Goal: Transaction & Acquisition: Book appointment/travel/reservation

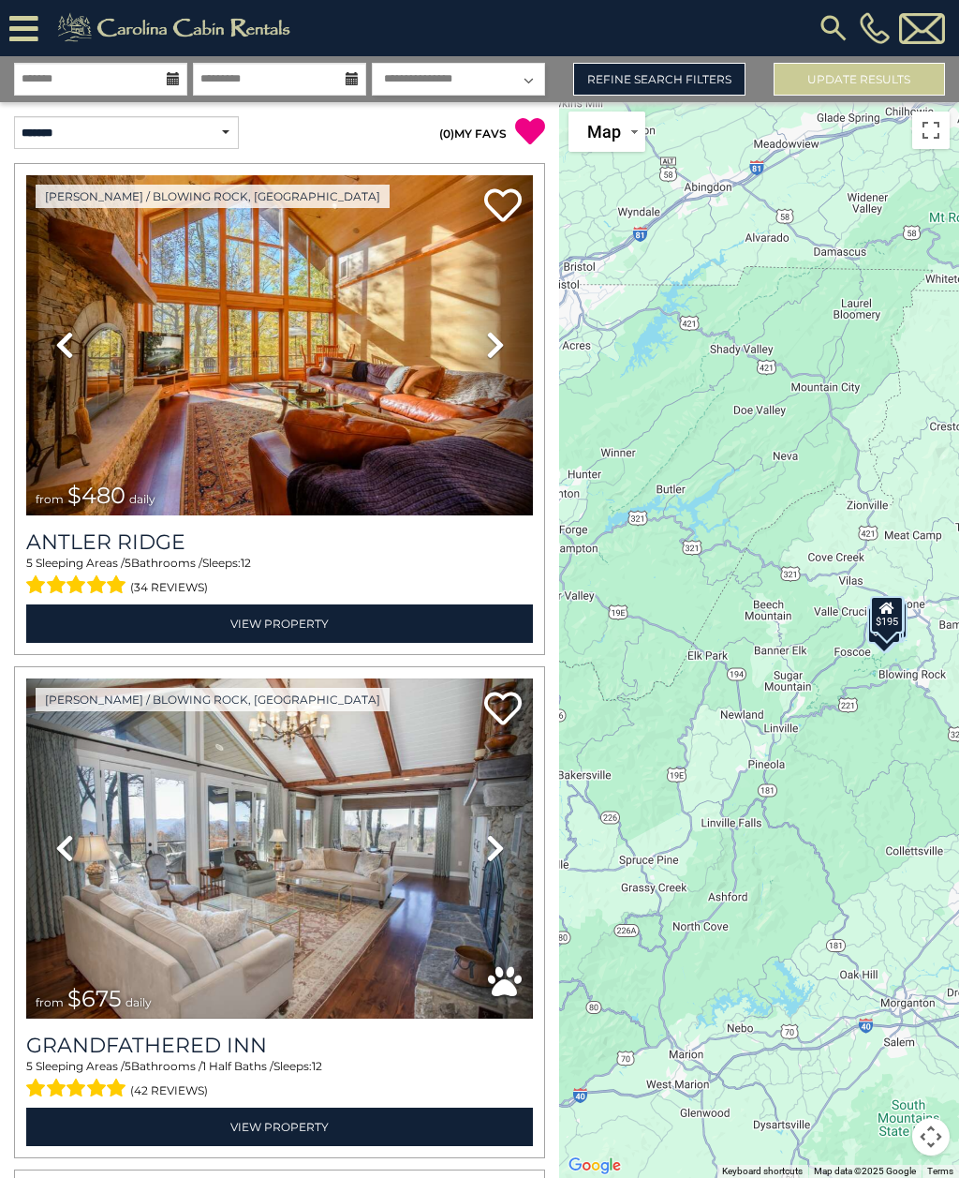
click at [28, 30] on icon at bounding box center [23, 28] width 29 height 33
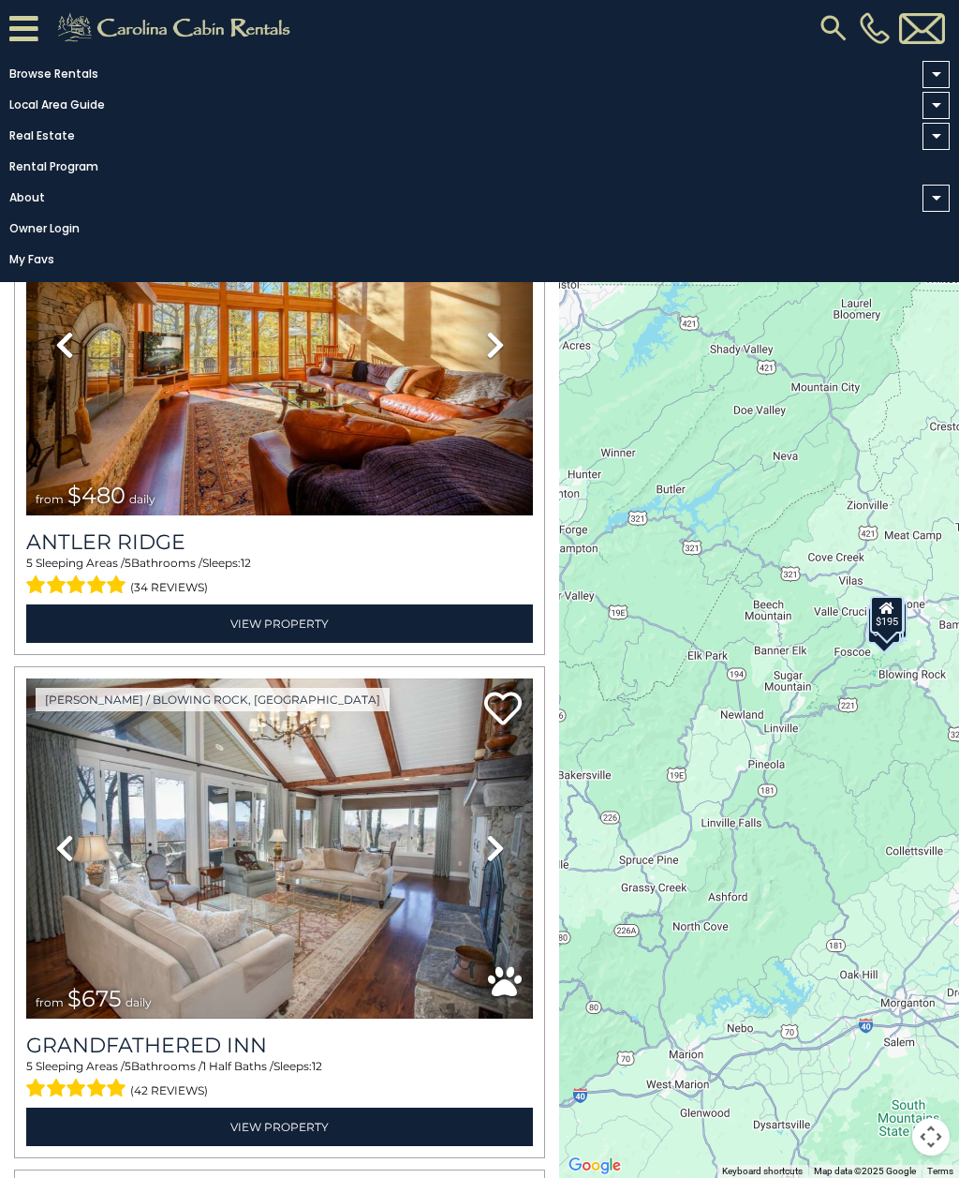
click at [715, 422] on div "$480 $675 $155 $120 $220 $140 $200 $195" at bounding box center [759, 640] width 400 height 1076
click at [707, 371] on div "$480 $675 $155 $120 $220 $140 $200 $195" at bounding box center [759, 640] width 400 height 1076
click at [55, 70] on link "Browse Rentals" at bounding box center [475, 74] width 950 height 26
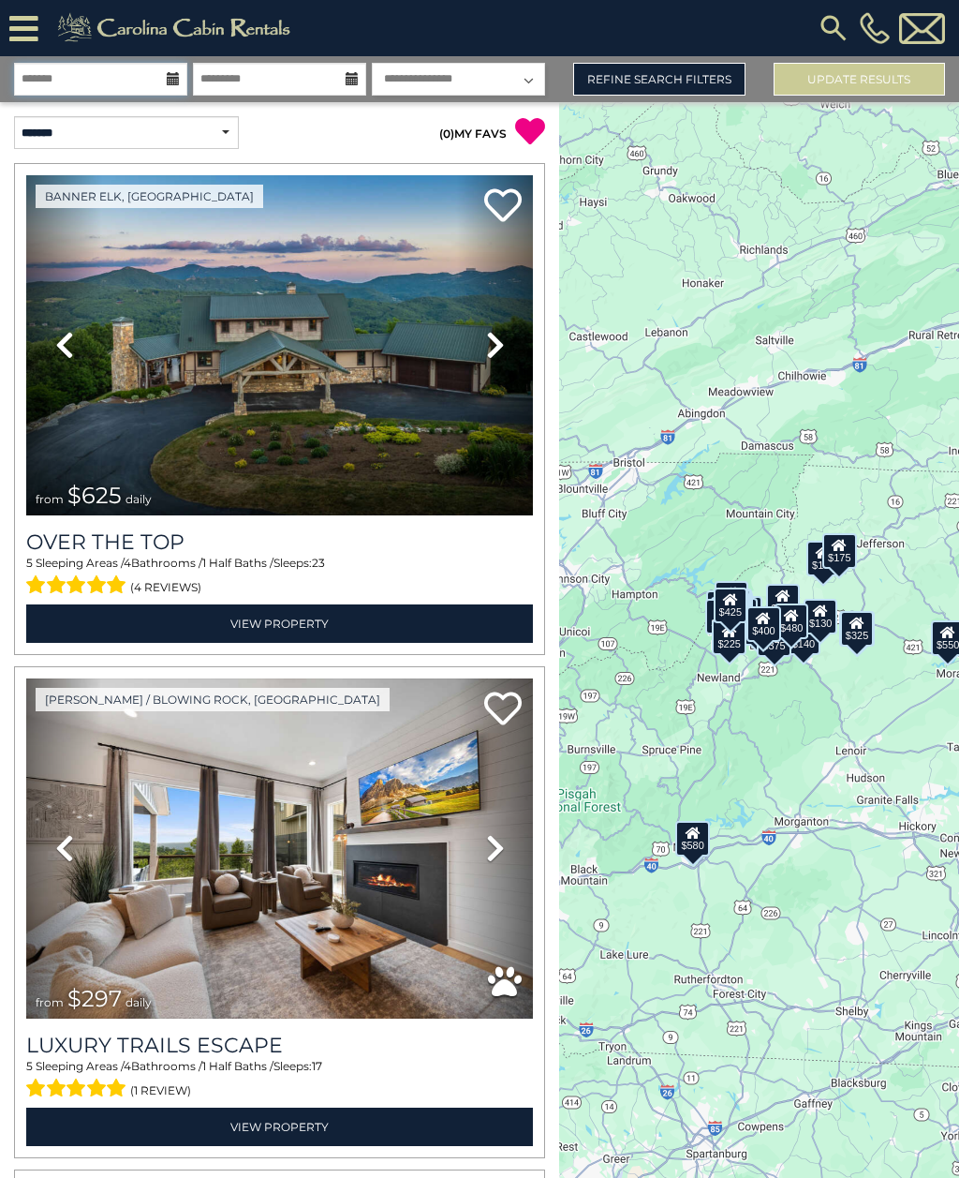
click at [155, 78] on input "text" at bounding box center [100, 79] width 173 height 33
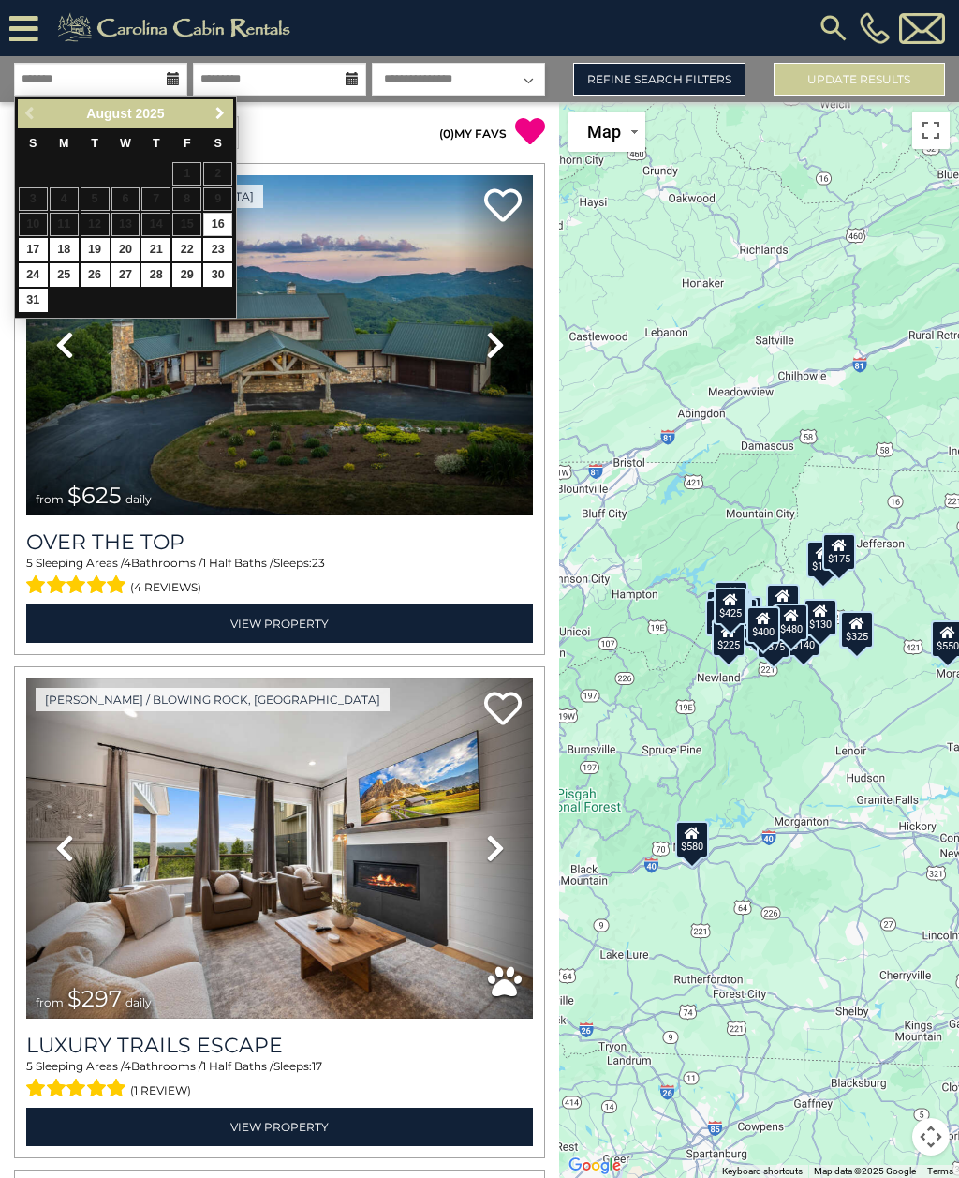
click at [221, 112] on span "Next" at bounding box center [220, 113] width 15 height 15
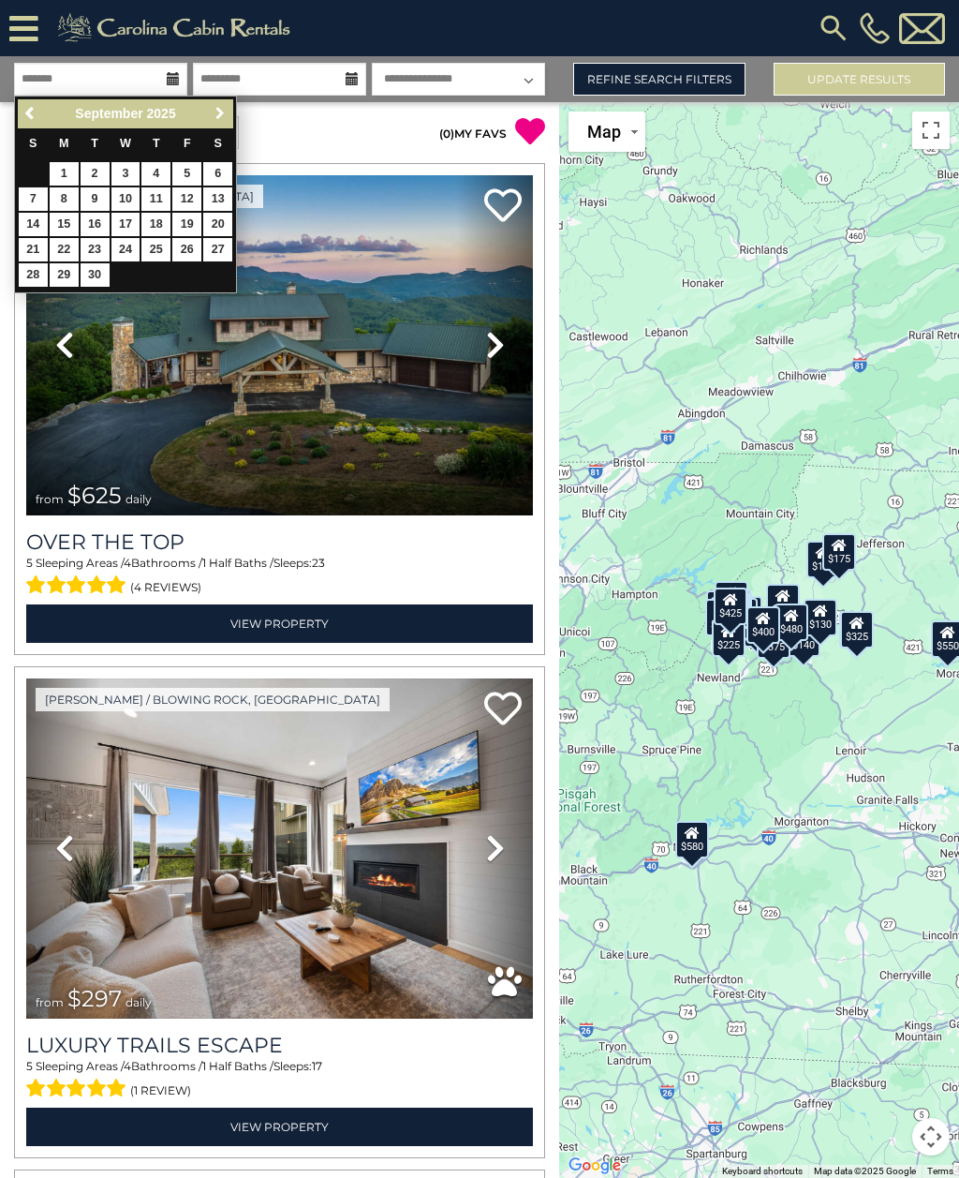
click at [229, 117] on link "Next" at bounding box center [219, 113] width 23 height 23
click at [190, 172] on link "3" at bounding box center [186, 173] width 29 height 23
type input "*******"
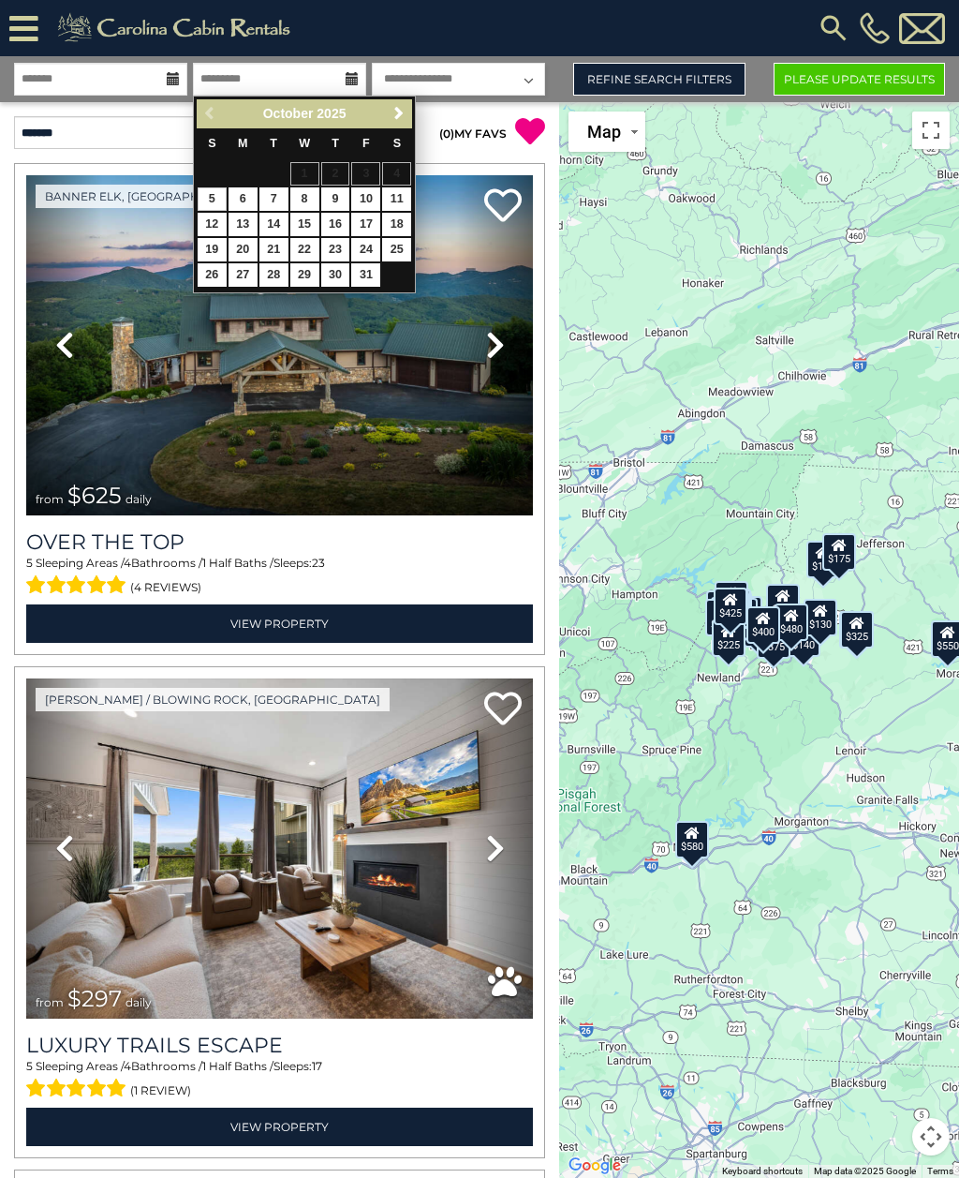
click at [243, 209] on link "6" at bounding box center [243, 198] width 29 height 23
type input "*******"
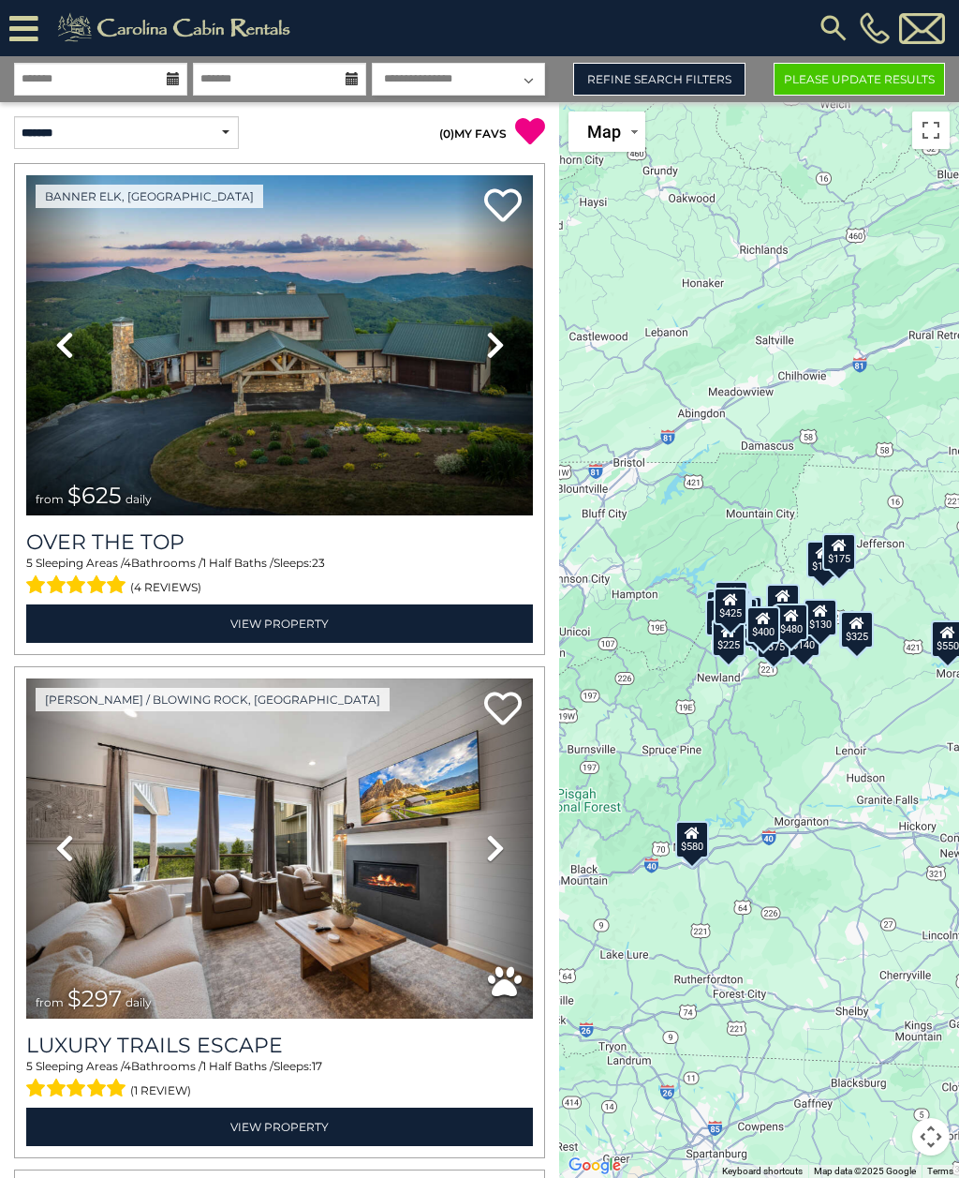
click at [703, 79] on link "Refine Search Filters" at bounding box center [658, 79] width 171 height 33
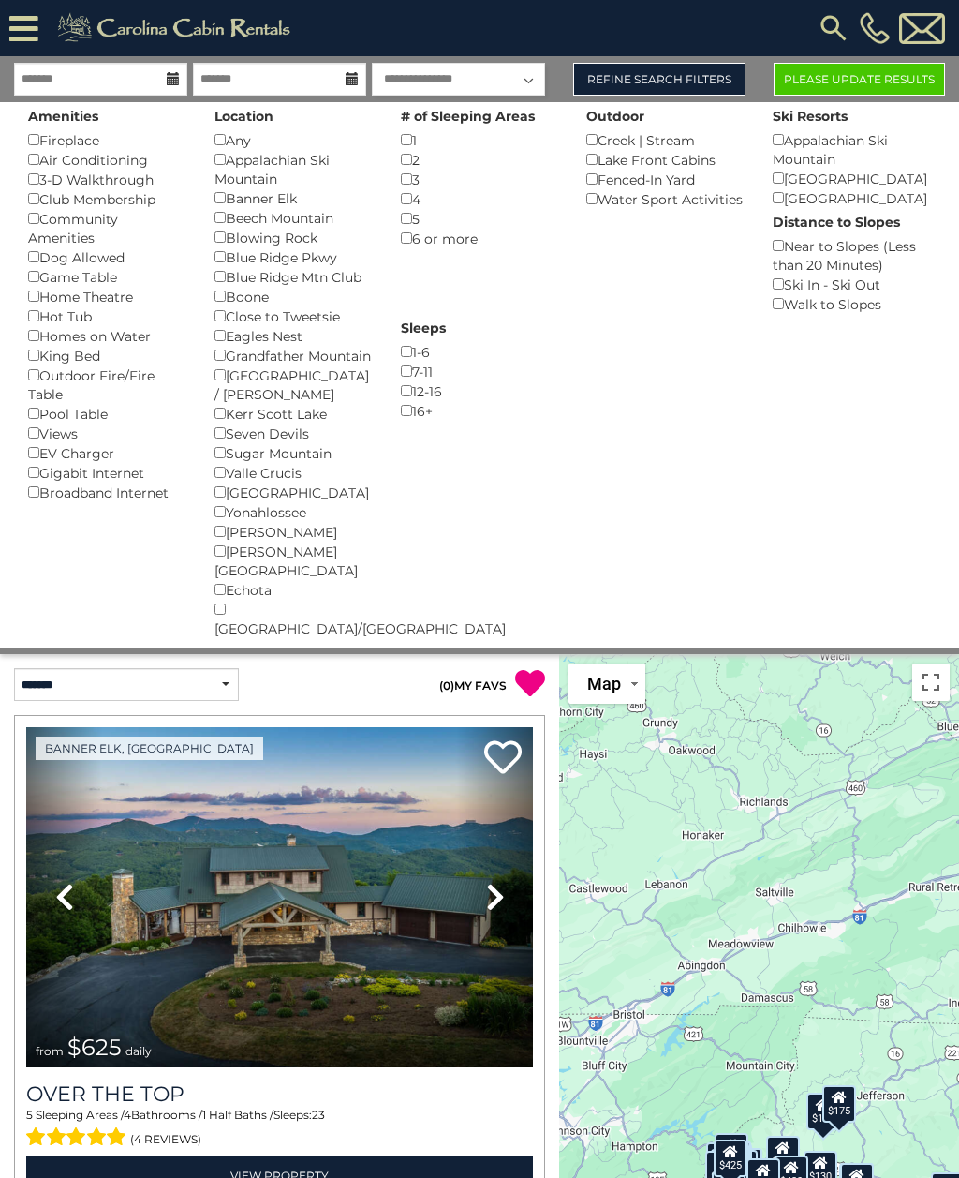
click at [230, 197] on div "Banner Elk ()" at bounding box center [294, 198] width 158 height 20
click at [231, 290] on div "Boone ()" at bounding box center [294, 297] width 158 height 20
click at [228, 290] on div "Boone ()" at bounding box center [294, 297] width 158 height 20
click at [891, 85] on button "Please Update Results" at bounding box center [859, 79] width 171 height 33
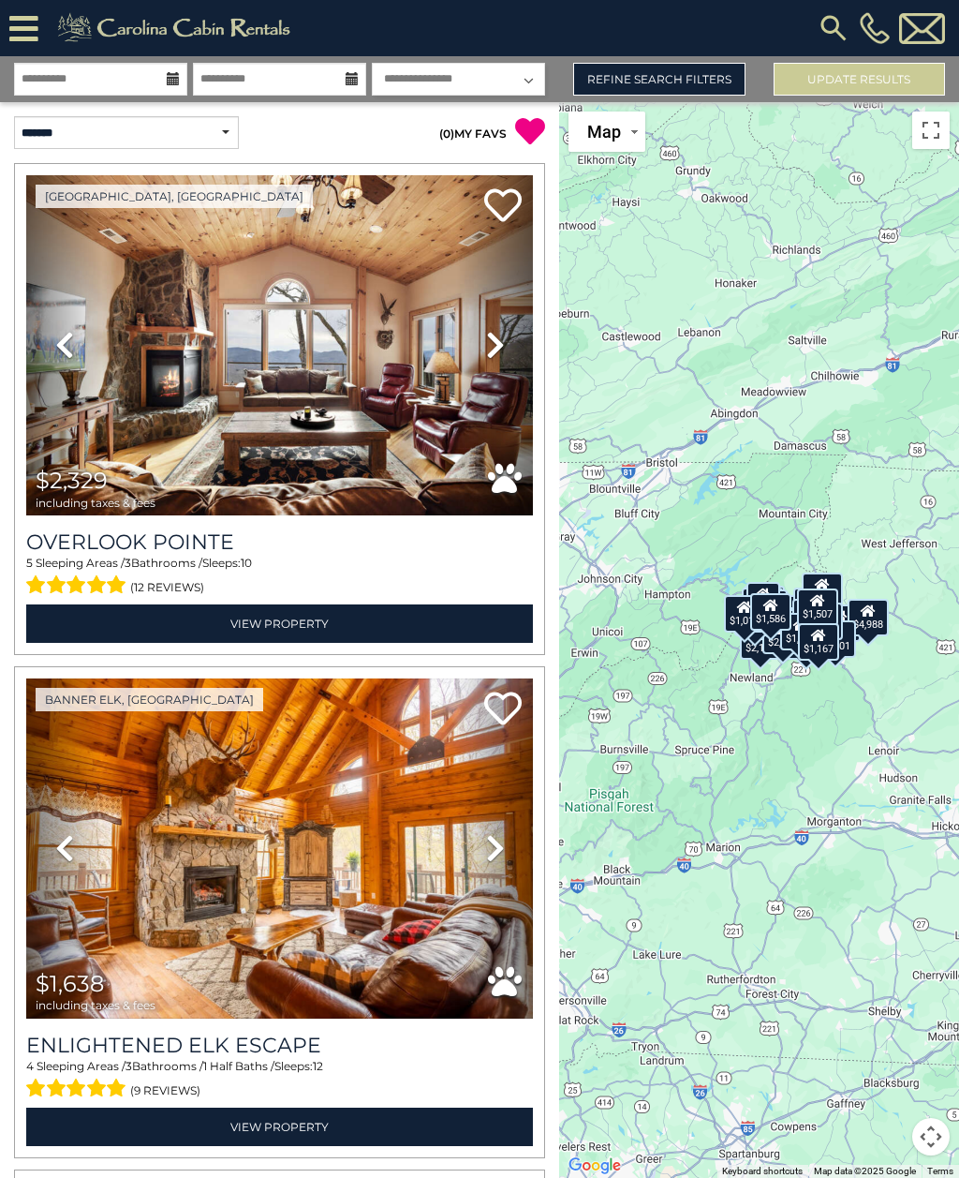
click at [691, 83] on link "Refine Search Filters" at bounding box center [658, 79] width 171 height 33
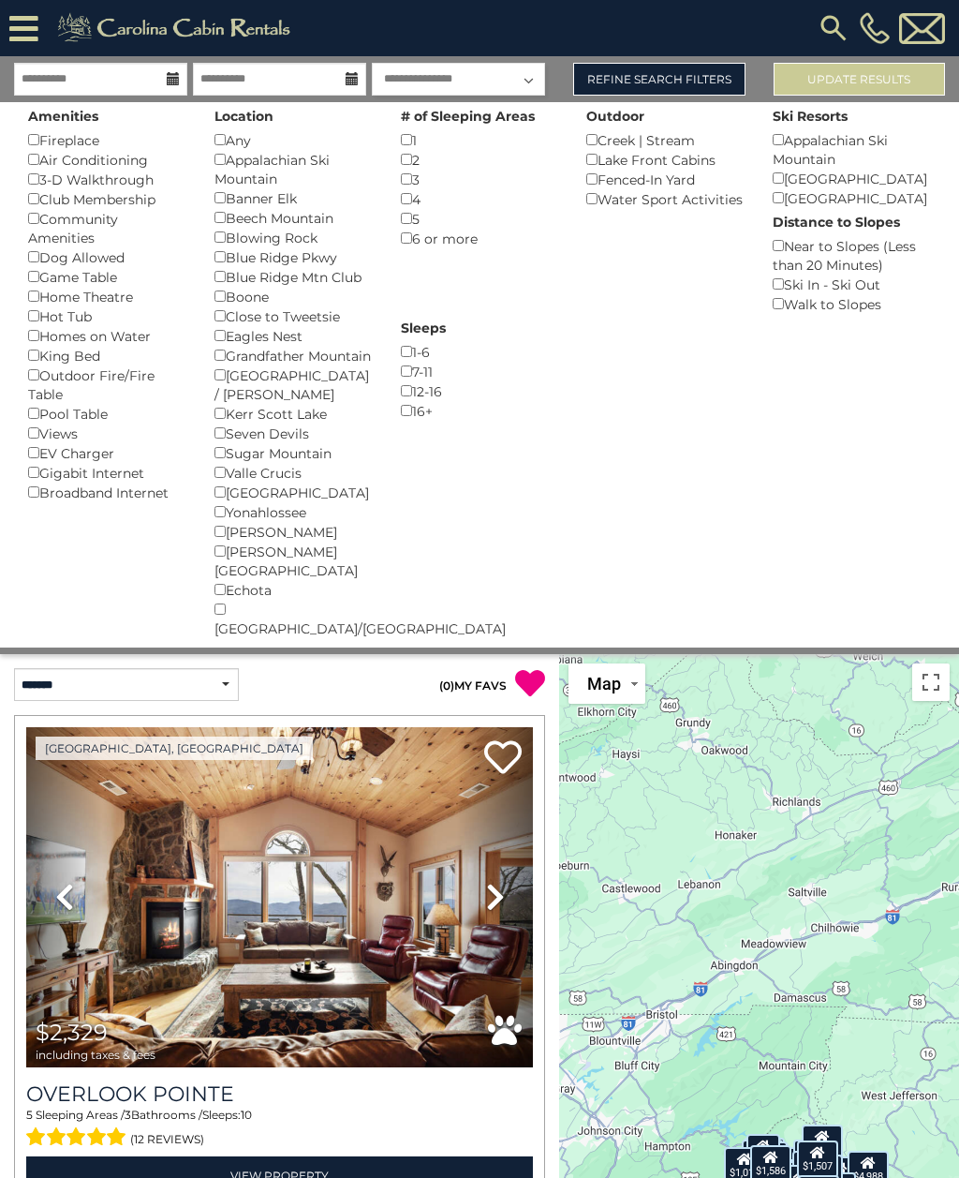
click at [720, 781] on div "$2,329 $1,638 $2,072 $2,868 $1,787 $2,274 $2,160 $1,528 $2,619 $1,697 $1,580 $1…" at bounding box center [759, 1192] width 400 height 1076
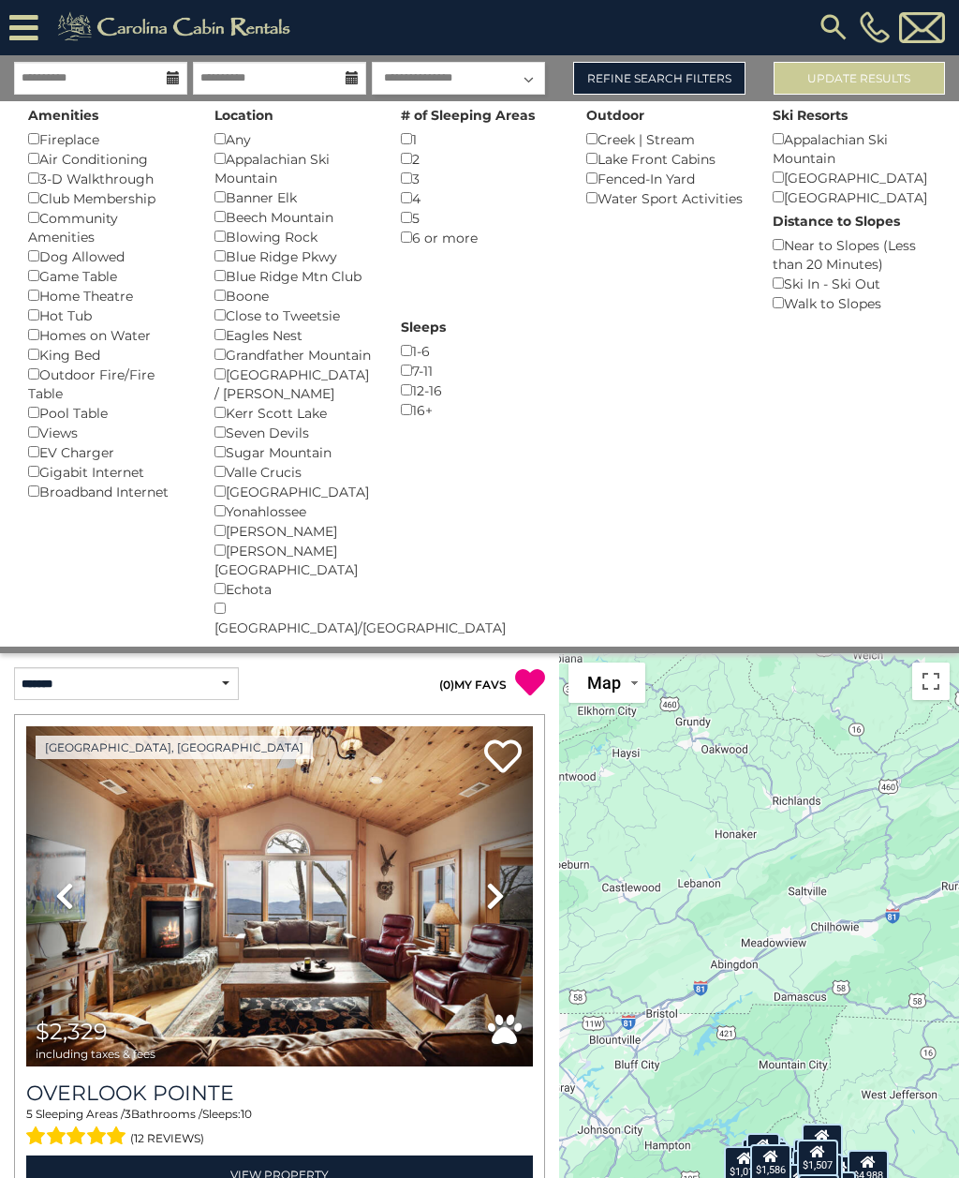
click at [855, 73] on button "Update Results" at bounding box center [859, 78] width 171 height 33
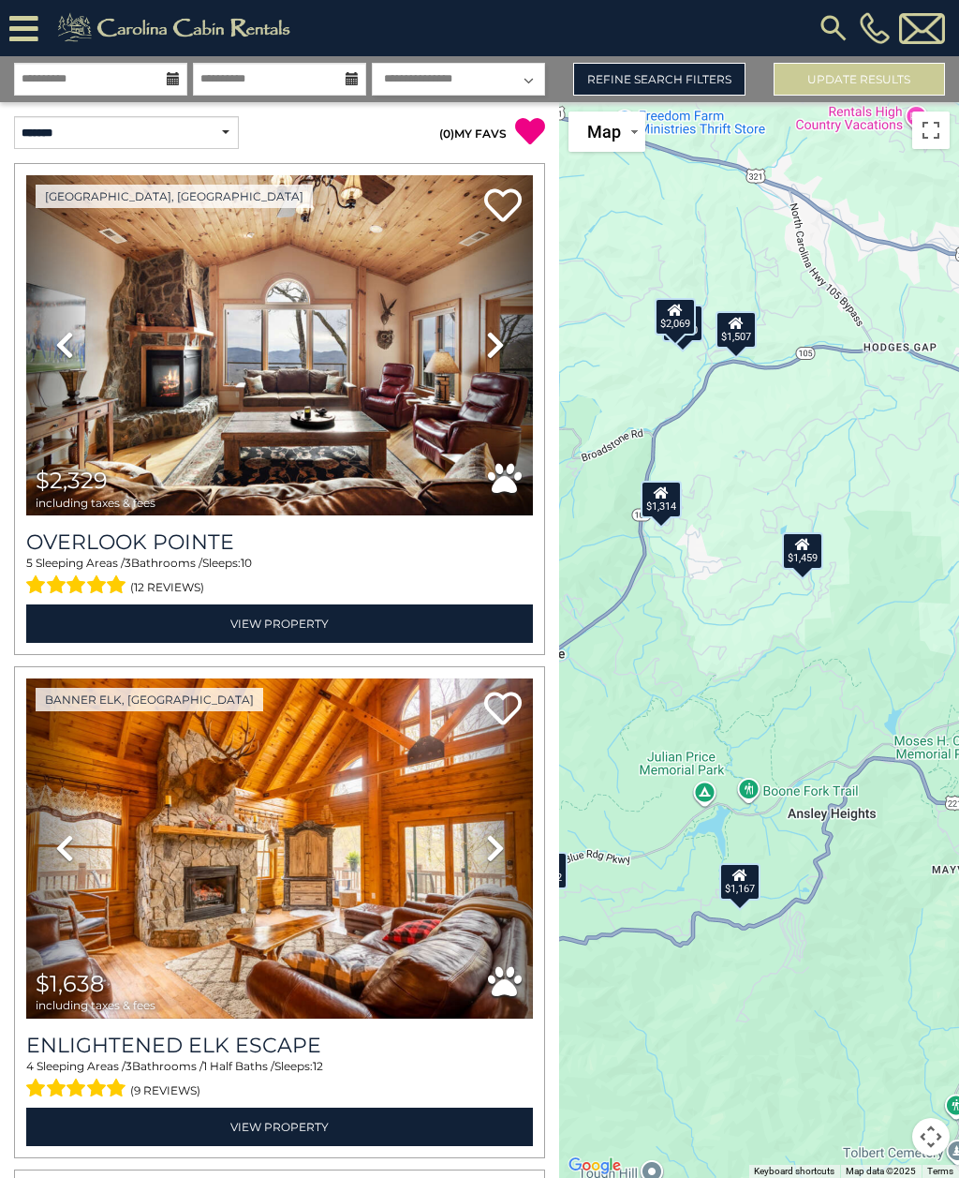
click at [803, 570] on div "$1,459" at bounding box center [802, 550] width 41 height 37
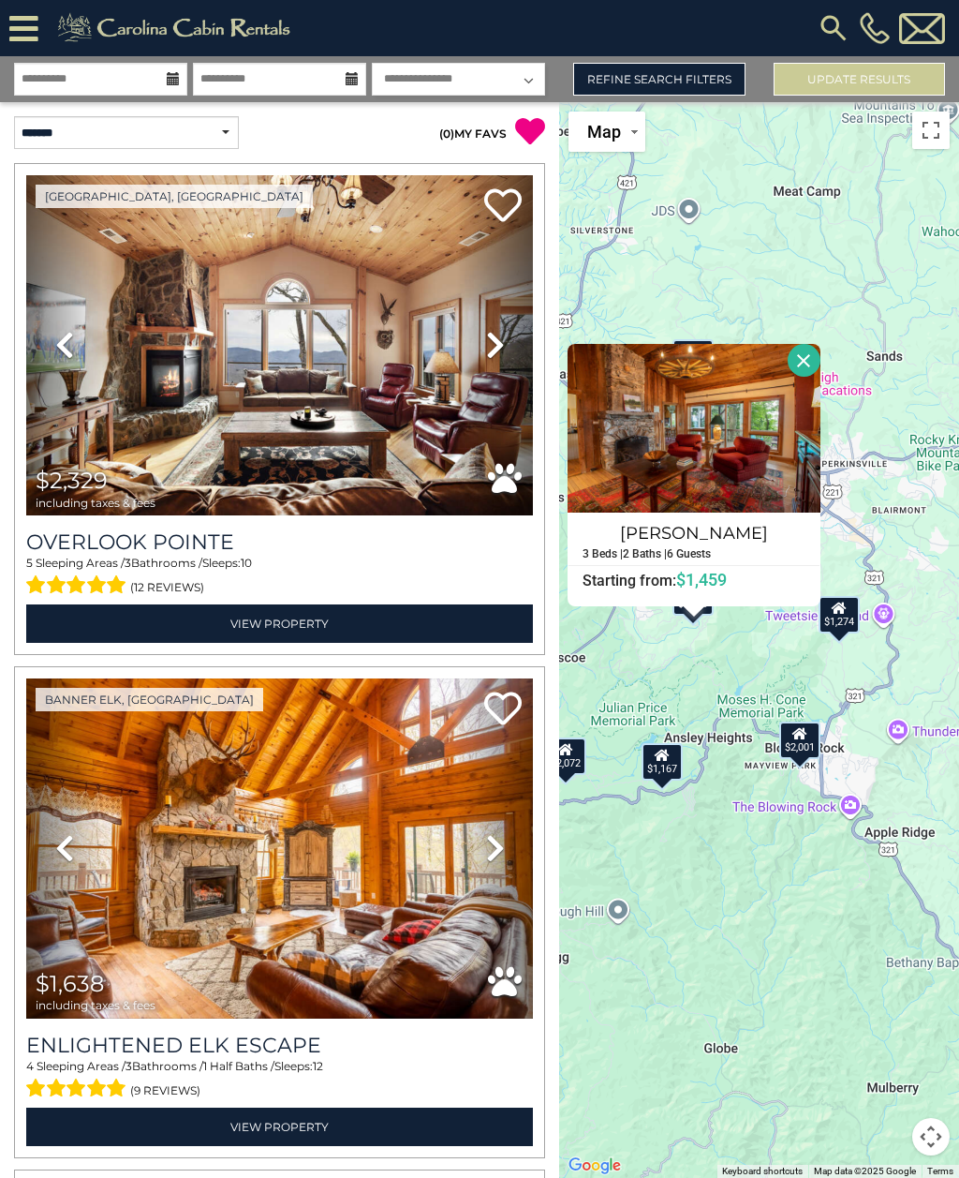
click at [843, 633] on div "$1,274" at bounding box center [839, 614] width 41 height 37
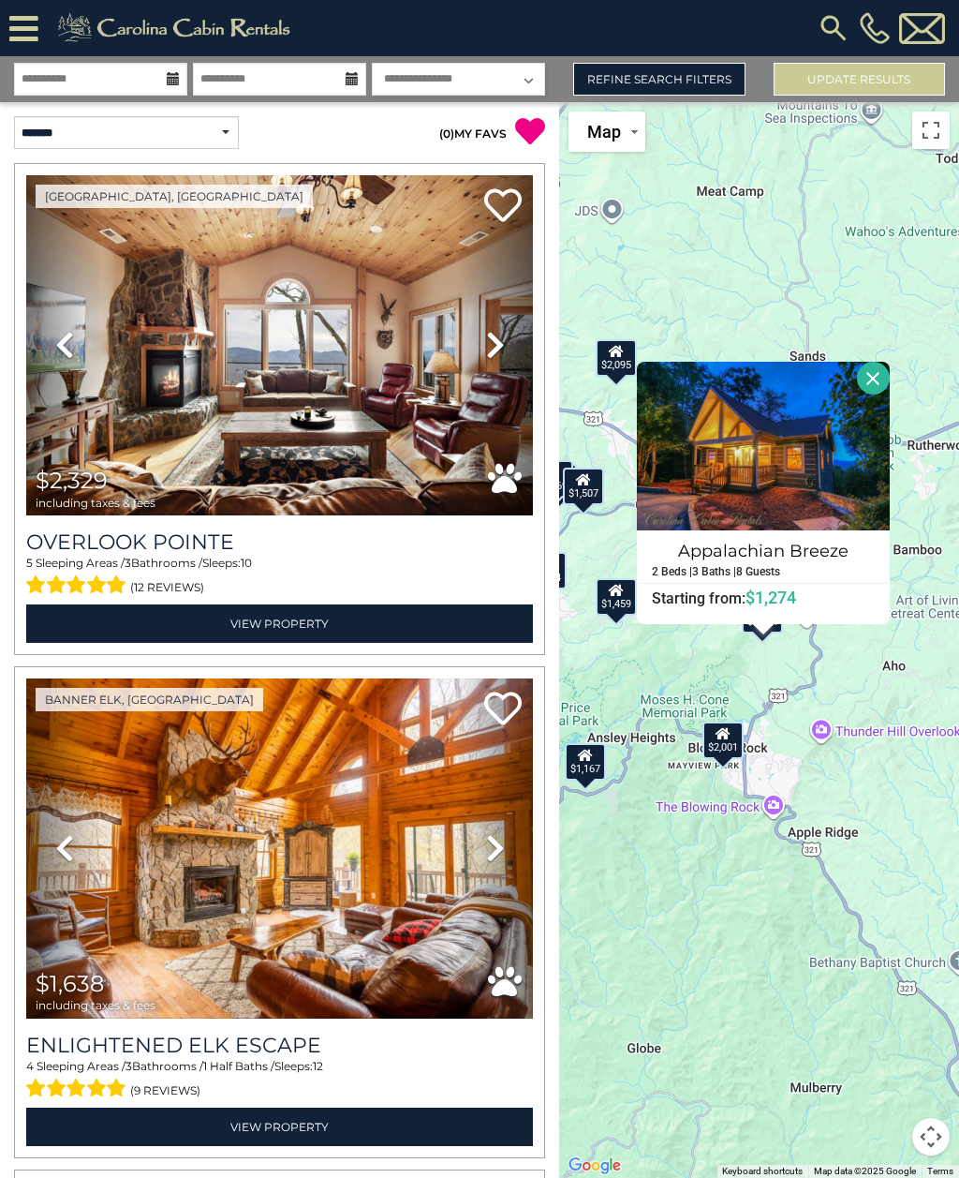
click at [889, 394] on button "Close" at bounding box center [873, 378] width 33 height 33
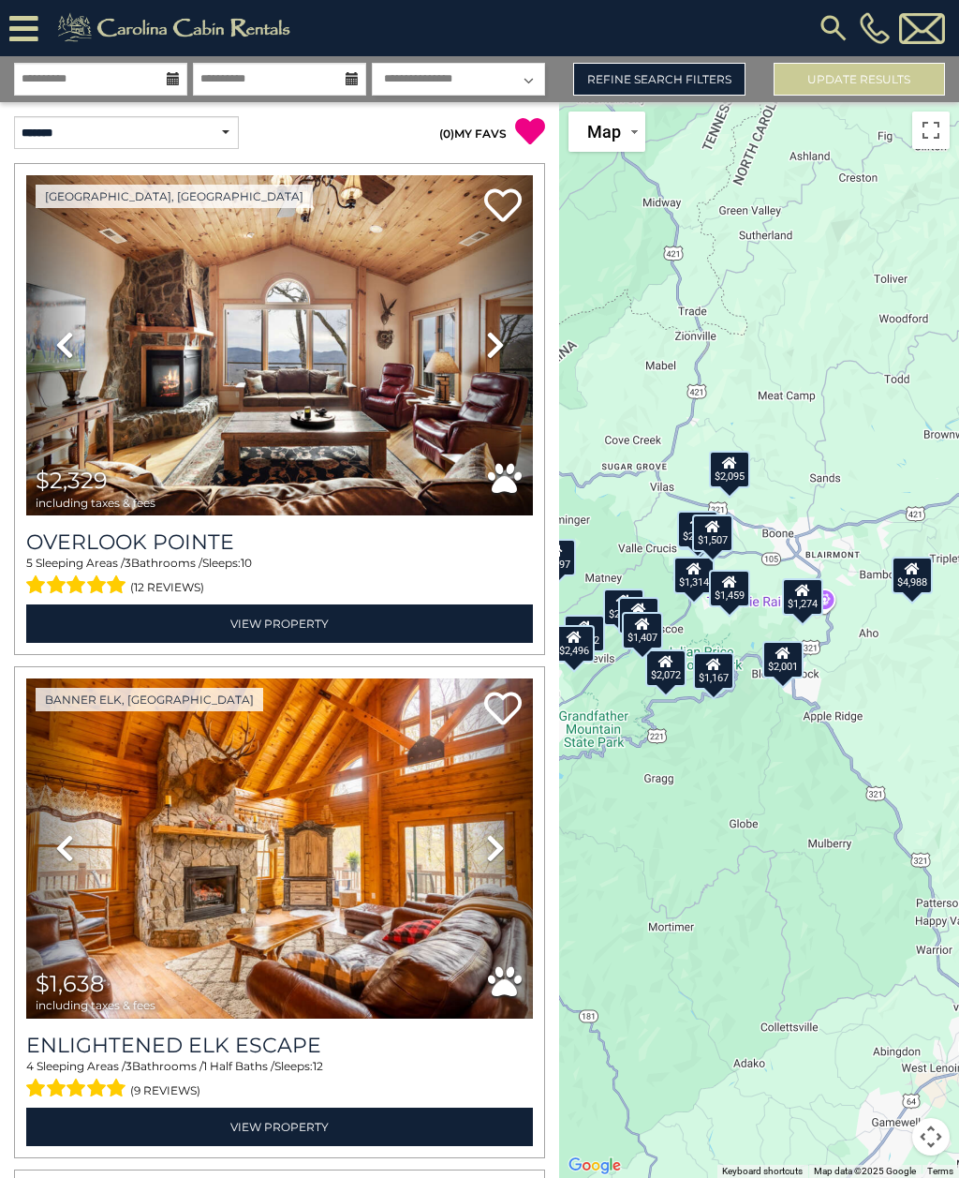
click at [696, 78] on link "Refine Search Filters" at bounding box center [658, 79] width 171 height 33
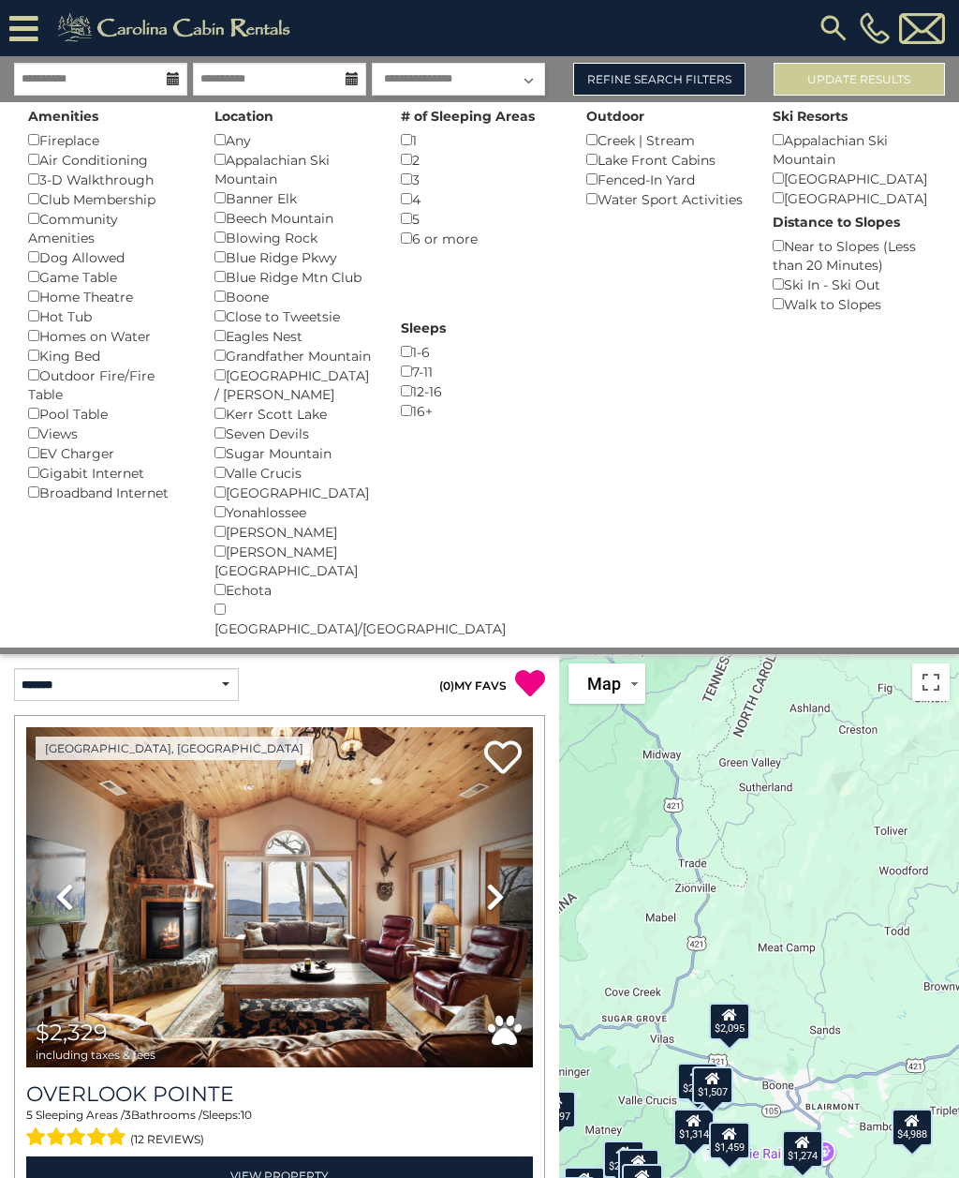
click at [871, 89] on button "Update Results" at bounding box center [859, 79] width 171 height 33
